Goal: Communication & Community: Connect with others

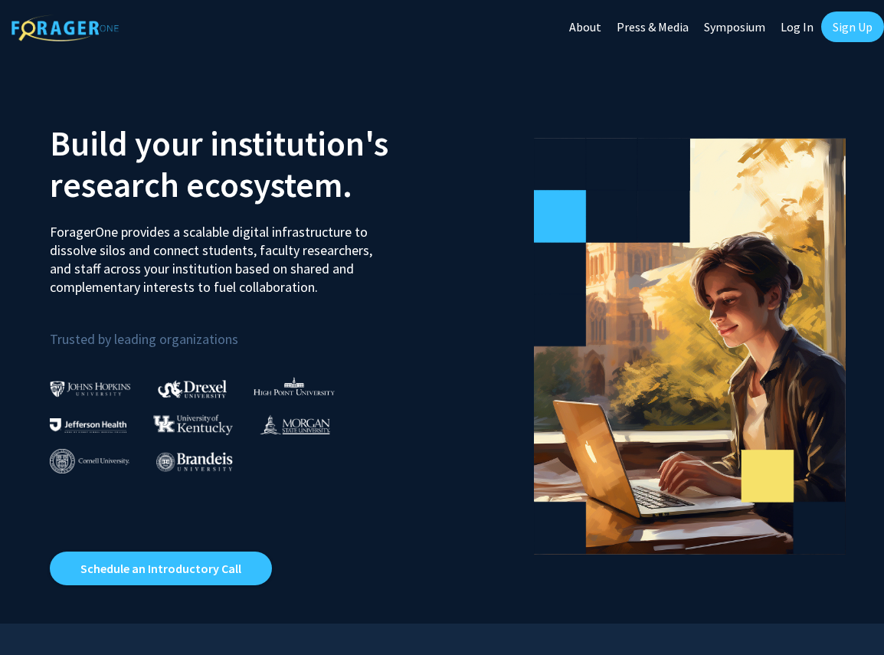
click at [785, 26] on link "Log In" at bounding box center [797, 27] width 48 height 54
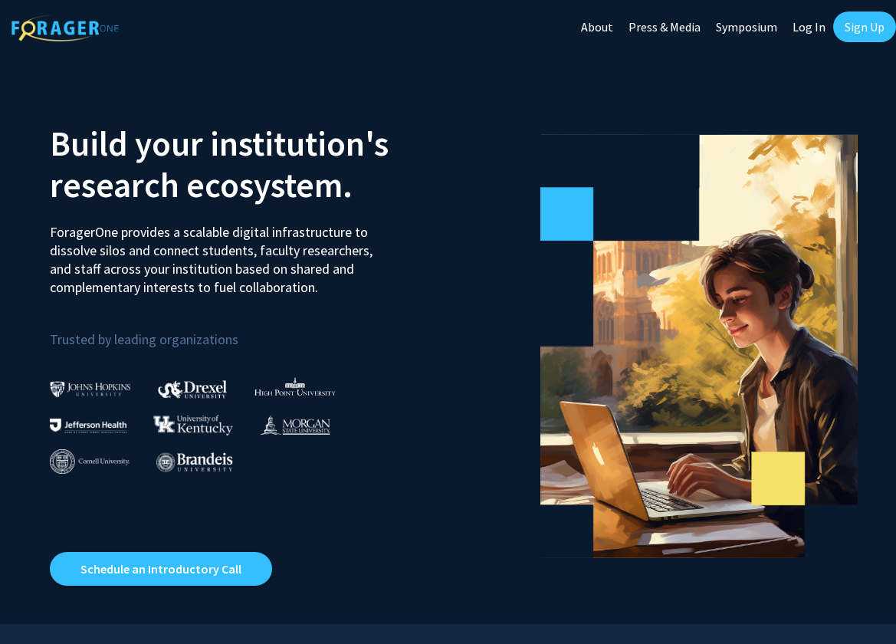
select select
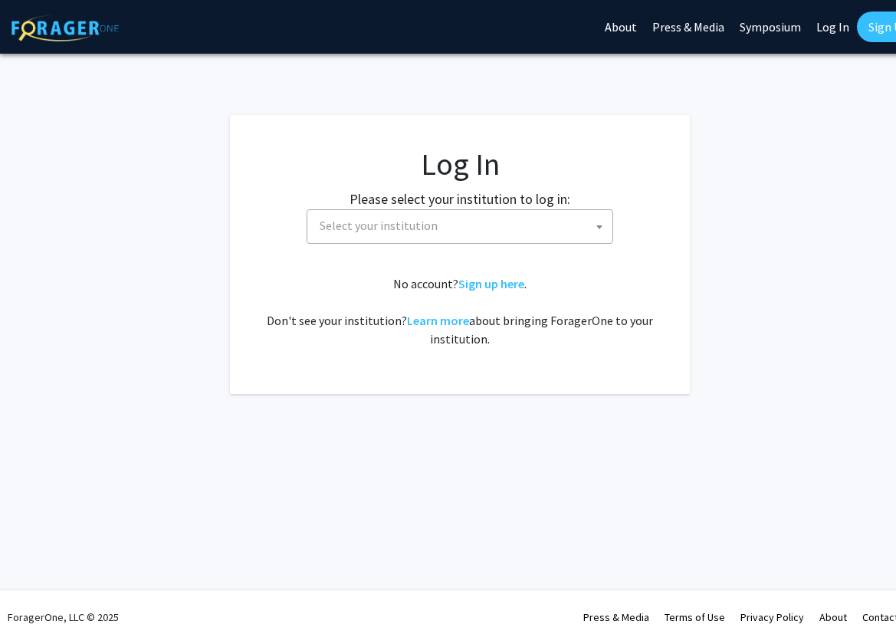
click at [514, 240] on span "Select your institution" at bounding box center [462, 225] width 299 height 31
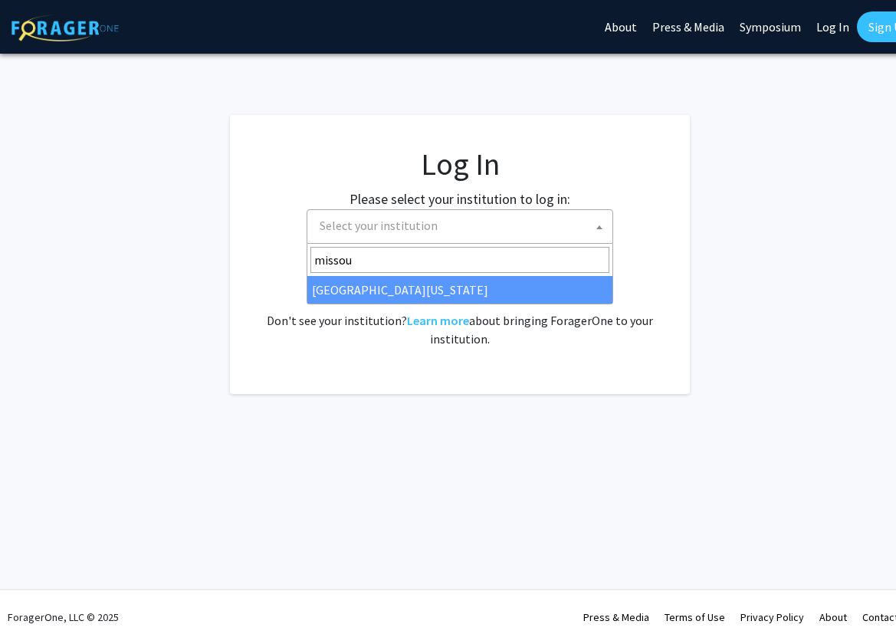
type input "missour"
select select "33"
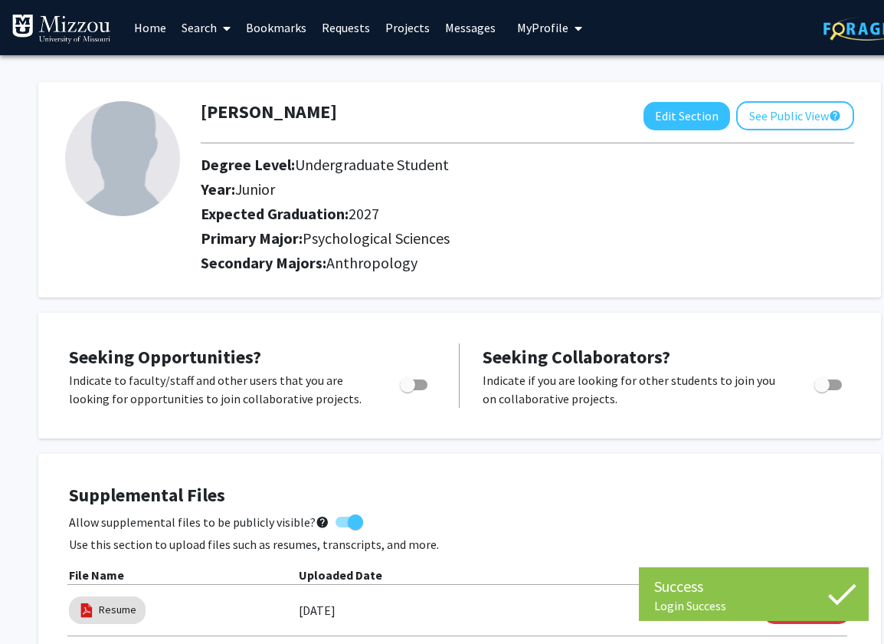
click at [474, 27] on link "Messages" at bounding box center [471, 28] width 66 height 54
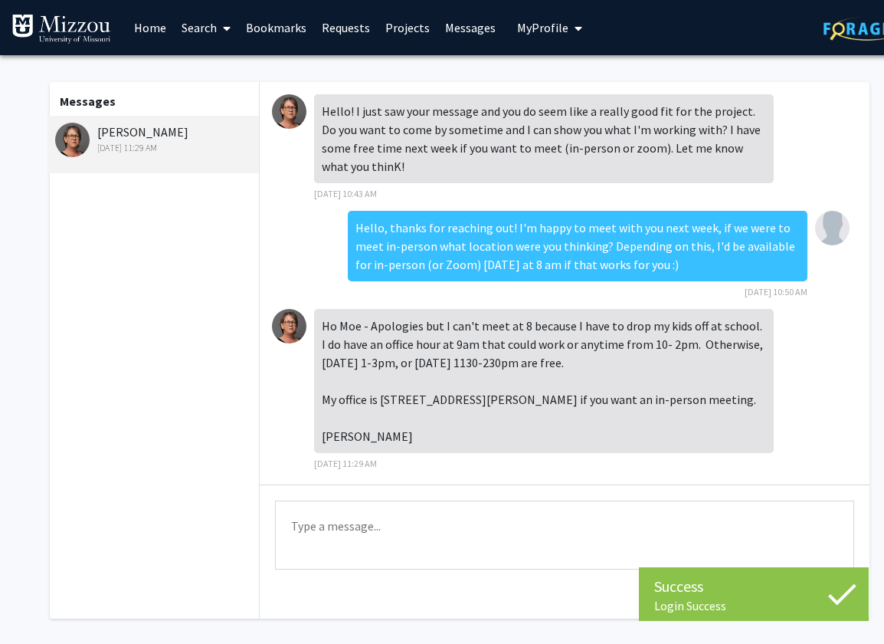
scroll to position [8, 0]
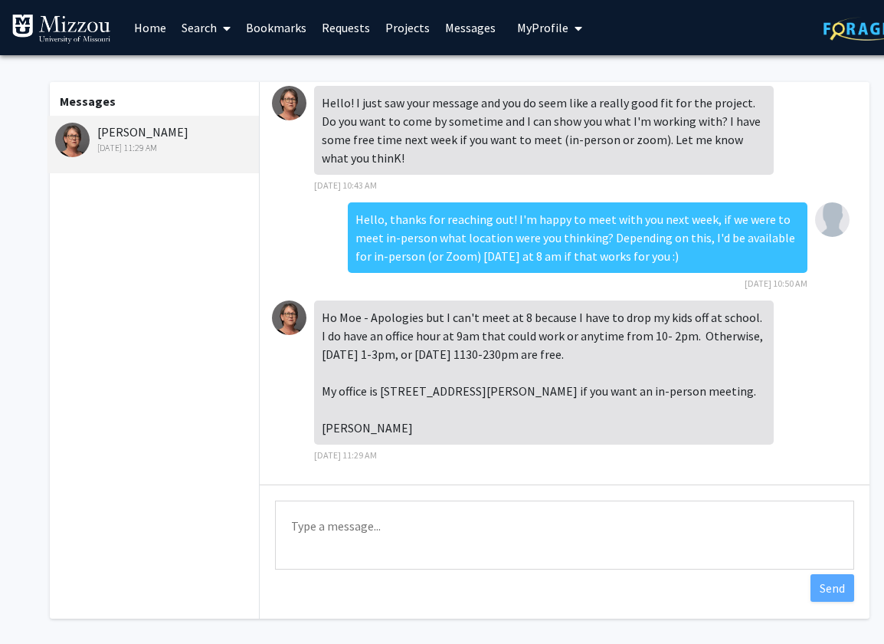
click at [444, 545] on textarea "Type a message" at bounding box center [564, 534] width 579 height 69
type textarea "How about 12:45"
